Goal: Information Seeking & Learning: Learn about a topic

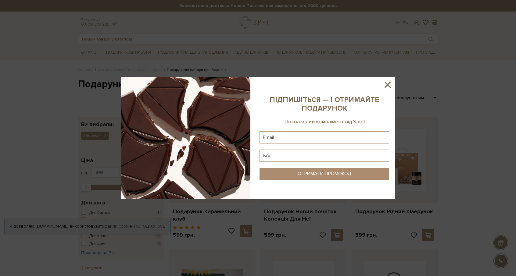
click at [389, 86] on icon at bounding box center [387, 85] width 10 height 10
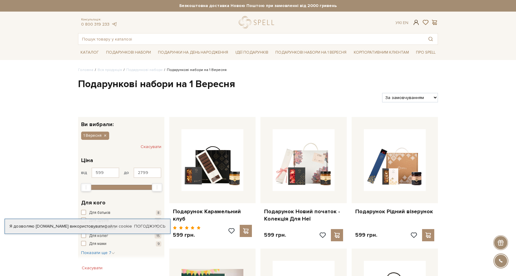
click at [417, 23] on span at bounding box center [415, 22] width 7 height 6
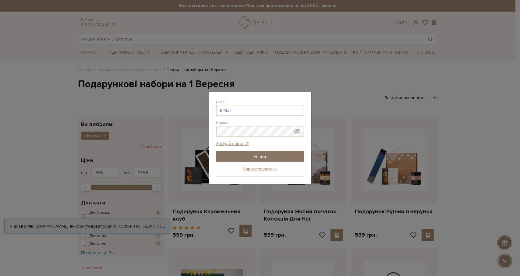
click at [263, 157] on input "Увійти" at bounding box center [260, 156] width 88 height 11
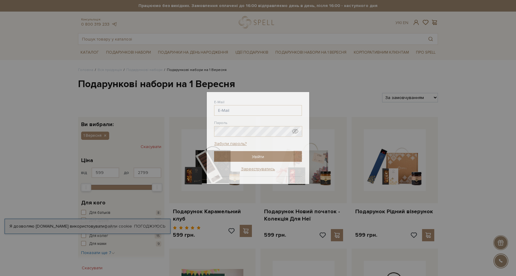
click at [471, 105] on div "Авторизація E-Mail Пароль Забули пароль? Увійти Зареєструватись Забули пароль? …" at bounding box center [258, 138] width 516 height 276
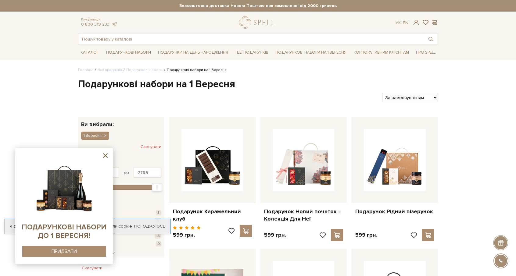
click at [435, 97] on select "За замовчуванням За Ціною (зростання) За Ціною (зменшення) Новинки За популярні…" at bounding box center [410, 97] width 56 height 9
select select "https://spellchocolate.com/our-productions/podarunkovi-box/1_veresnya?sort=p.pr…"
click at [382, 93] on select "За замовчуванням За Ціною (зростання) За Ціною (зменшення) Новинки За популярні…" at bounding box center [410, 97] width 56 height 9
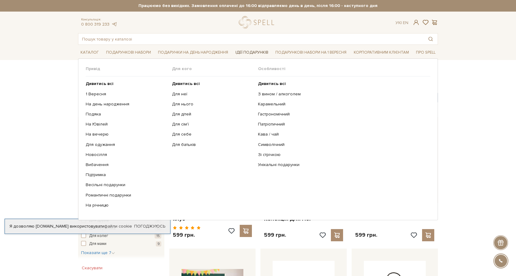
click at [259, 50] on link "Ідеї подарунків" at bounding box center [252, 52] width 38 height 9
